Goal: Book appointment/travel/reservation

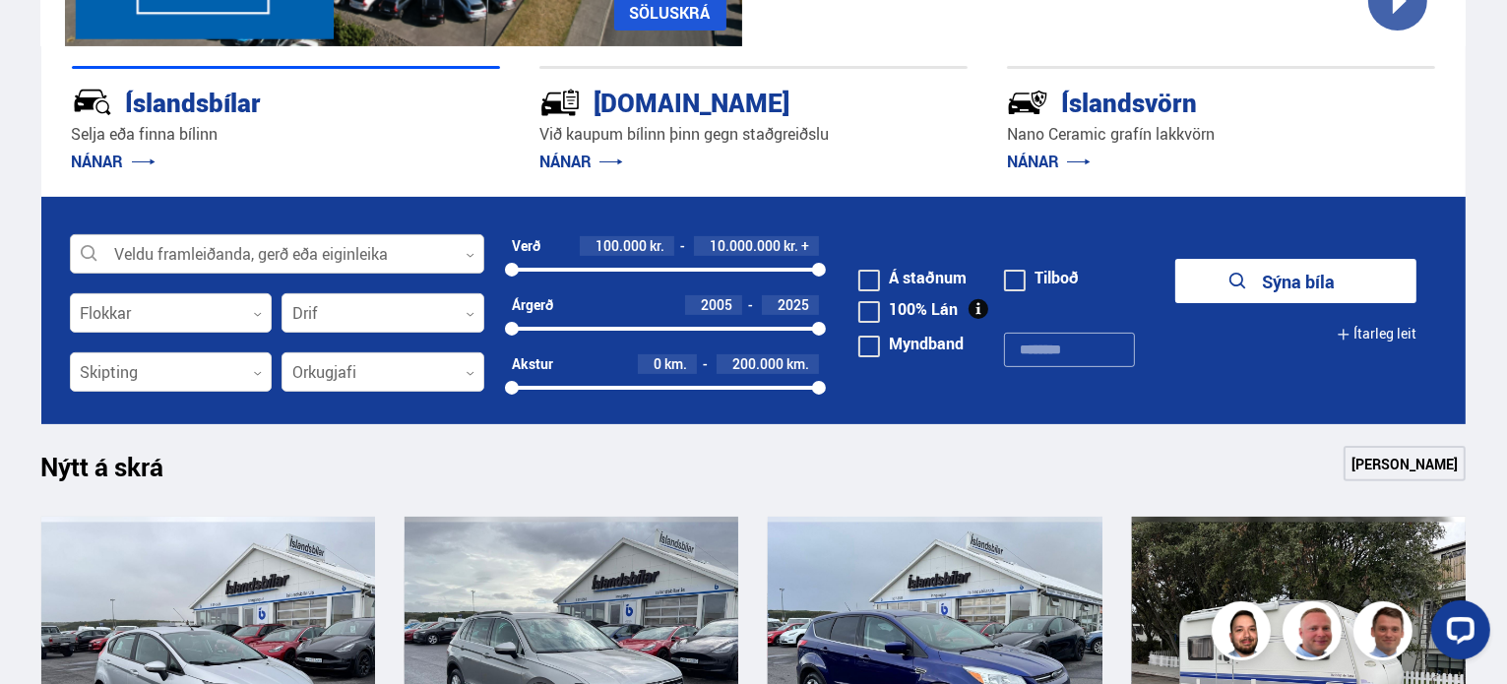
click at [252, 257] on div at bounding box center [277, 254] width 414 height 39
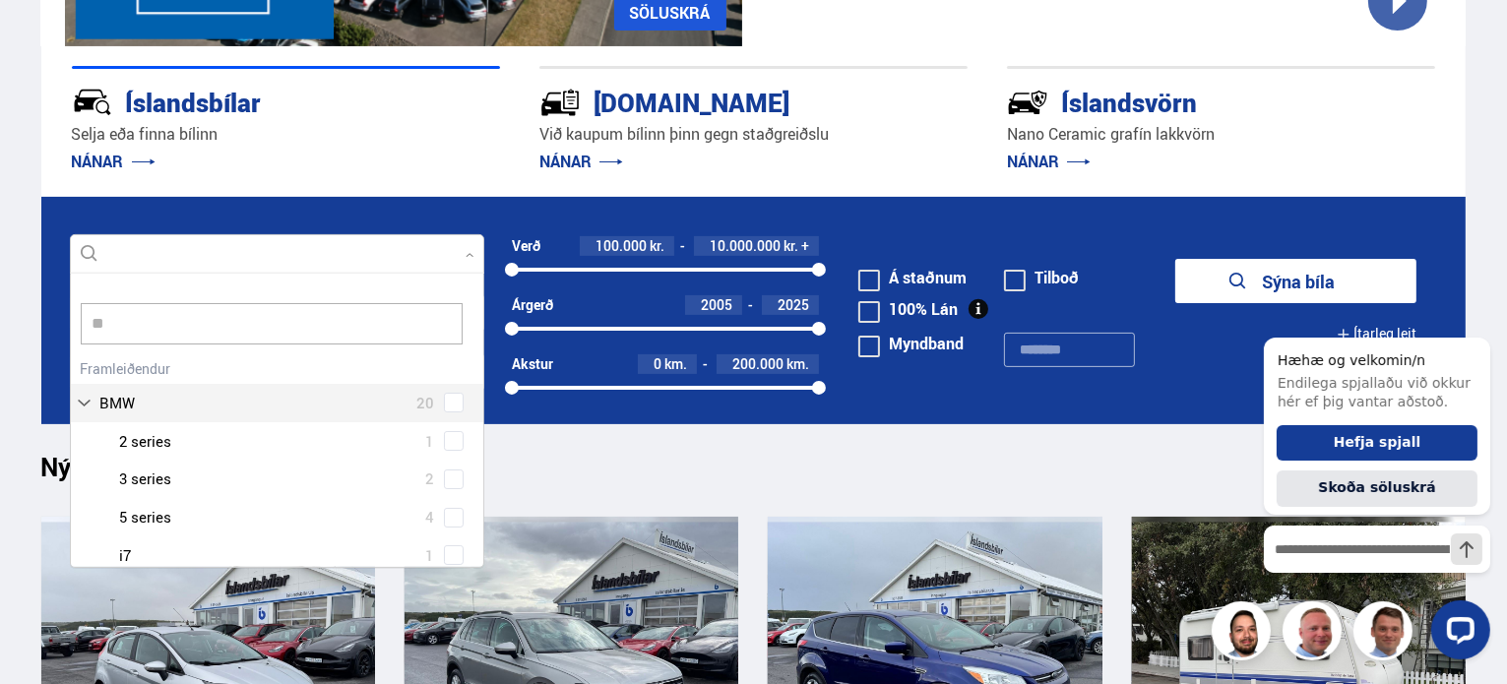
type input "*"
type input "****"
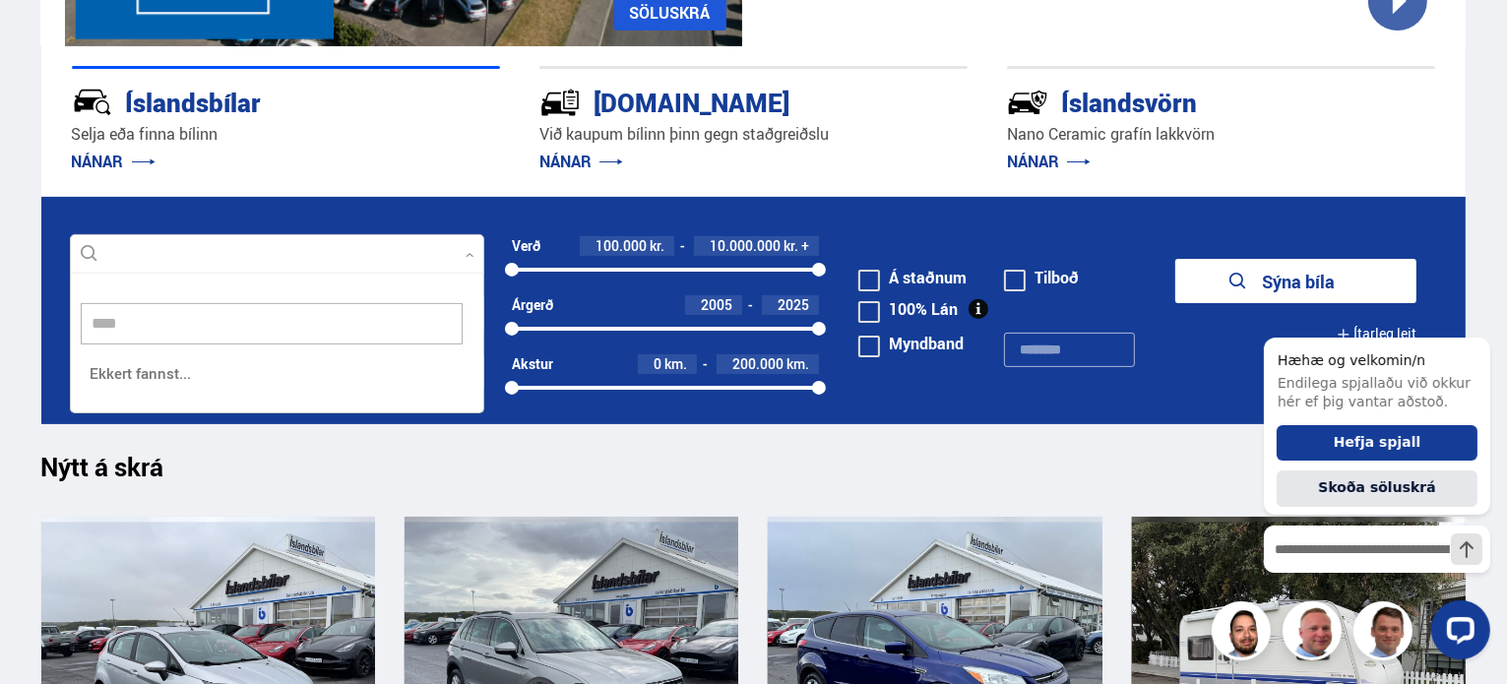
click at [1176, 259] on button "Sýna bíla" at bounding box center [1296, 281] width 241 height 44
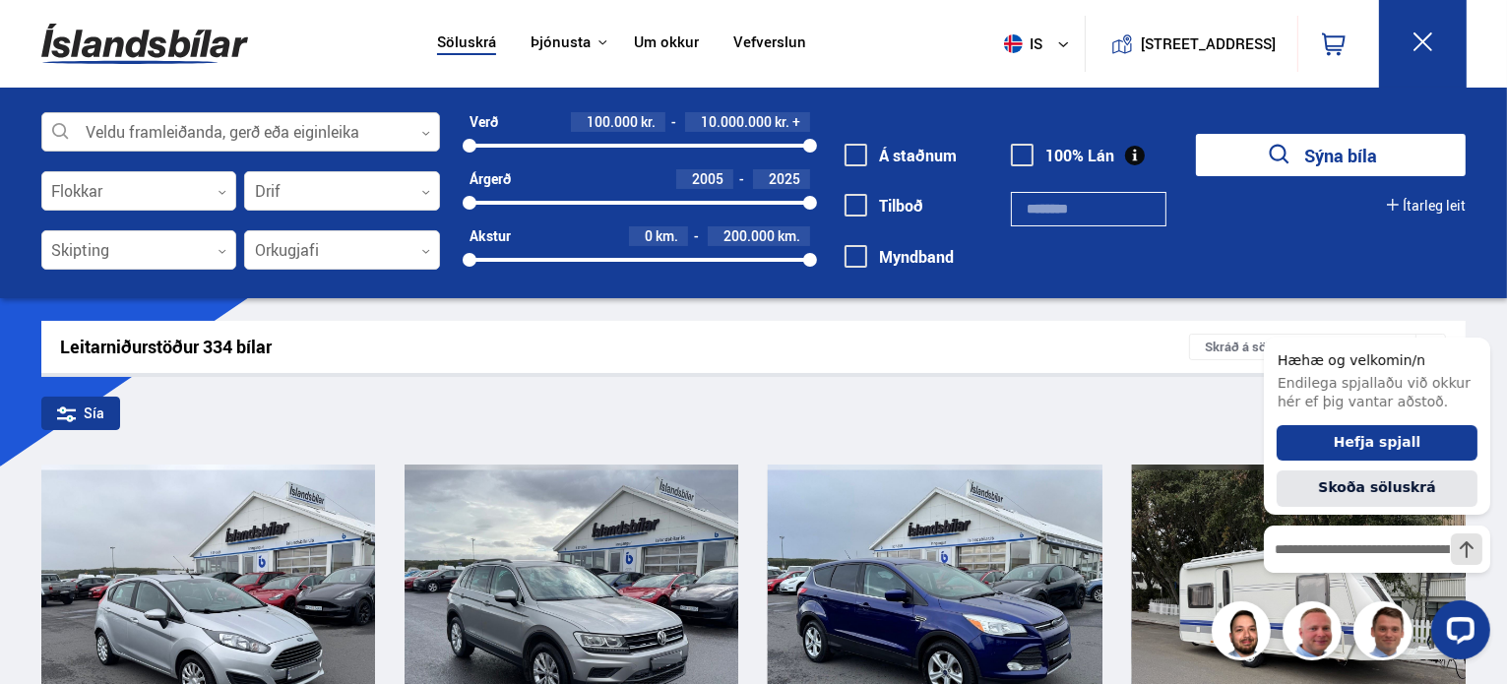
click at [364, 129] on div at bounding box center [240, 132] width 399 height 39
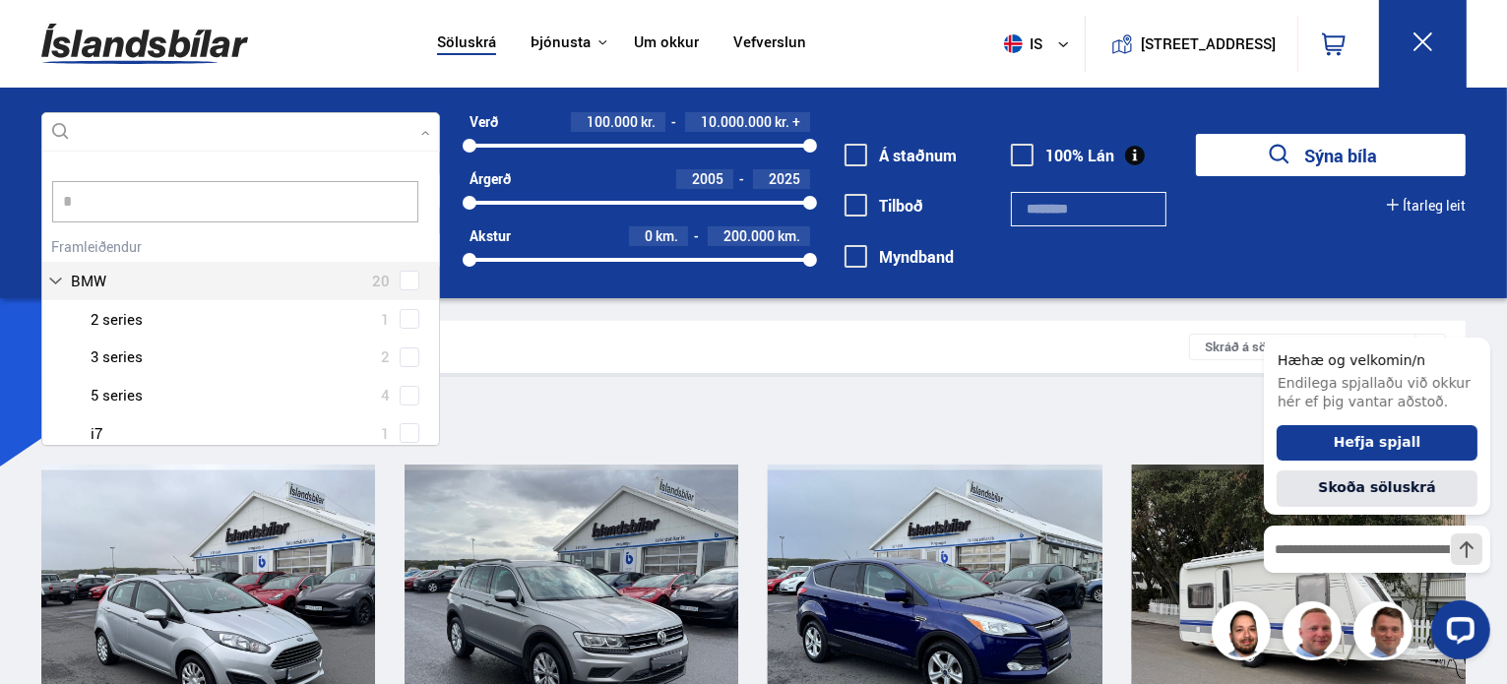
type input "*"
